Goal: Check status

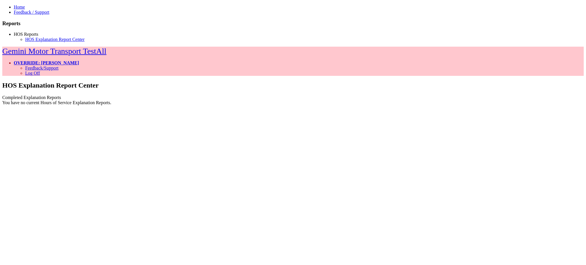
drag, startPoint x: 376, startPoint y: 52, endPoint x: 251, endPoint y: 59, distance: 125.6
click at [267, 100] on div "You have no current Hours of Service Explanation Reports." at bounding box center [293, 102] width 582 height 5
click at [204, 100] on div "You have no current Hours of Service Explanation Reports." at bounding box center [293, 102] width 582 height 5
drag, startPoint x: 75, startPoint y: 36, endPoint x: 134, endPoint y: 37, distance: 58.4
click at [134, 95] on div "Completed Explanation Reports" at bounding box center [293, 97] width 582 height 5
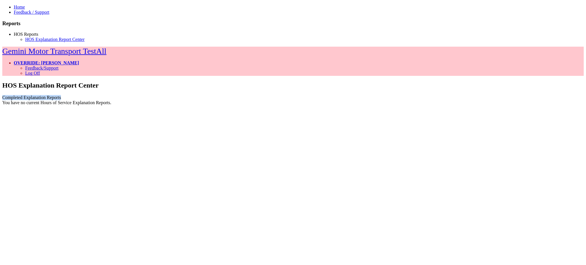
click at [135, 95] on div "Completed Explanation Reports" at bounding box center [293, 97] width 582 height 5
drag, startPoint x: 269, startPoint y: 53, endPoint x: 268, endPoint y: 59, distance: 6.1
click at [269, 100] on div "You have no current Hours of Service Explanation Reports." at bounding box center [293, 102] width 582 height 5
click at [214, 98] on div "HOS Explanation Report Center Completed Explanation Reports You have no current…" at bounding box center [293, 203] width 582 height 243
drag, startPoint x: 552, startPoint y: 11, endPoint x: 525, endPoint y: 20, distance: 28.4
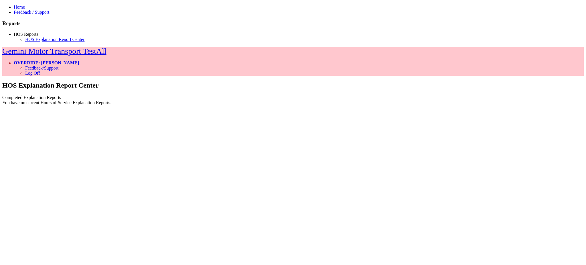
click at [79, 60] on link "OVERRIDE: [PERSON_NAME]" at bounding box center [46, 62] width 65 height 5
click at [40, 71] on link "Log Off" at bounding box center [32, 73] width 15 height 5
